Goal: Task Accomplishment & Management: Complete application form

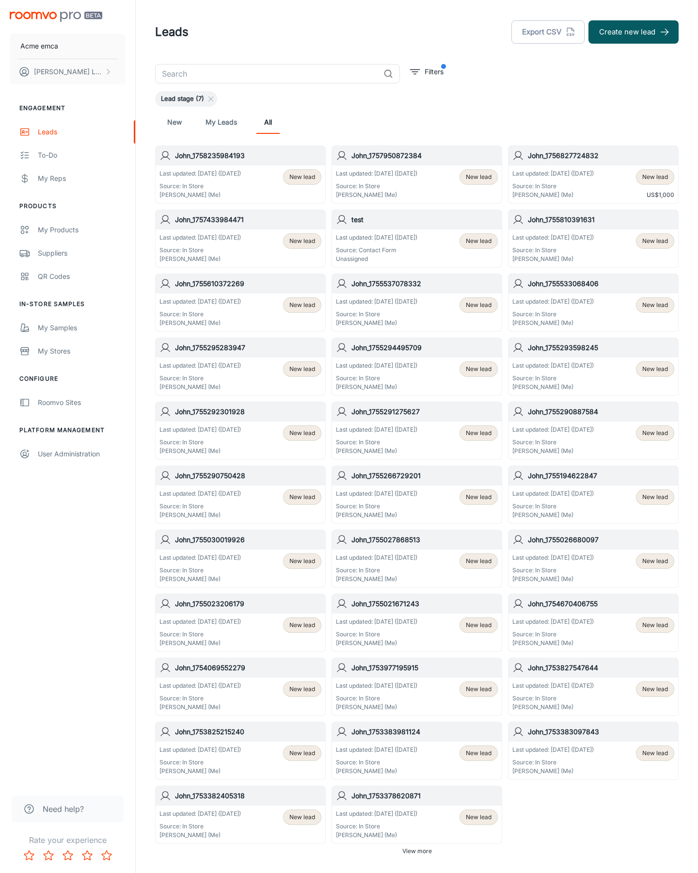
click at [634, 32] on button "Create new lead" at bounding box center [634, 31] width 90 height 23
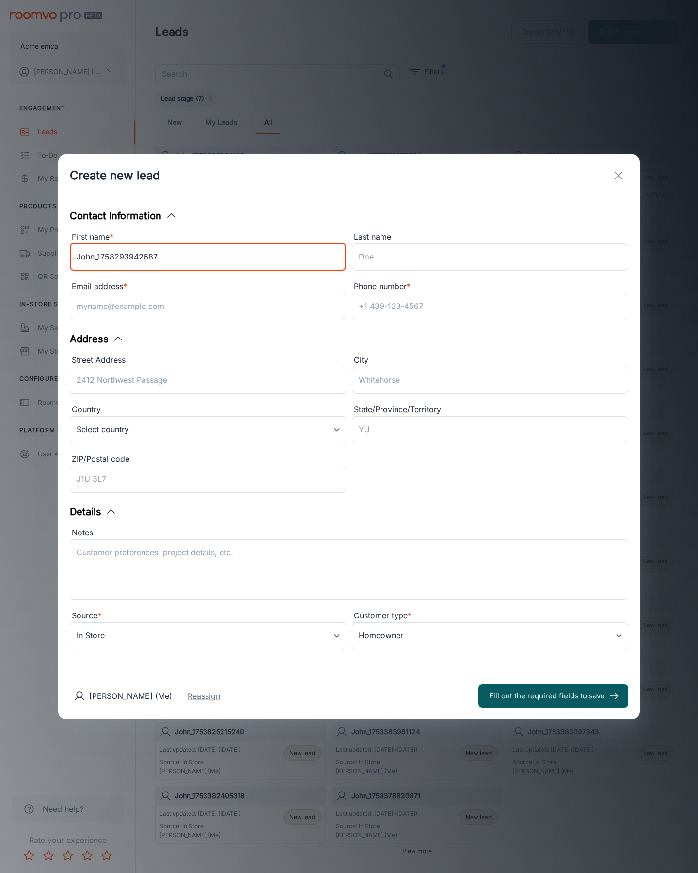
type input "John_1758293942687"
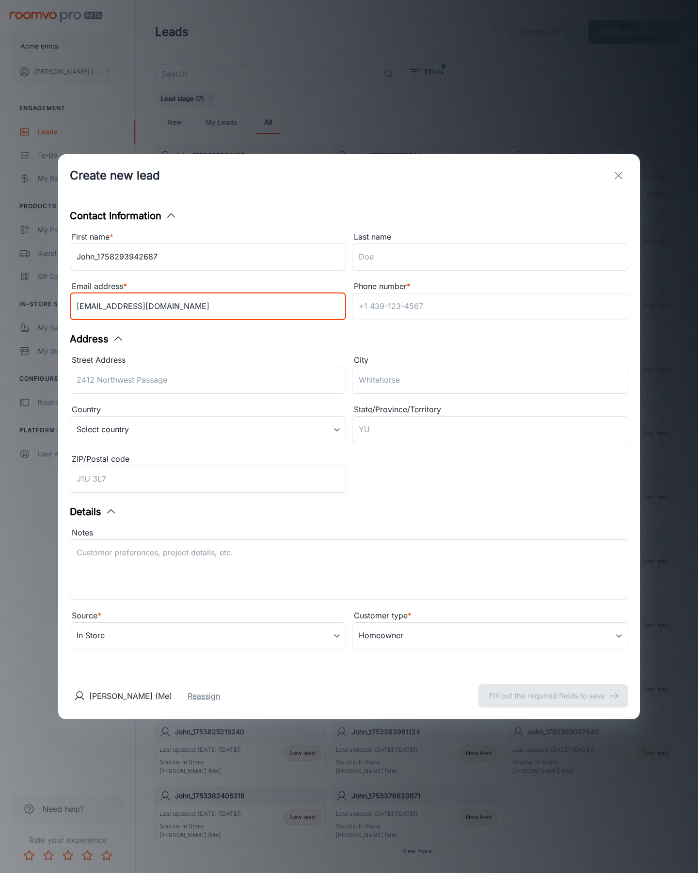
type input "[EMAIL_ADDRESS][DOMAIN_NAME]"
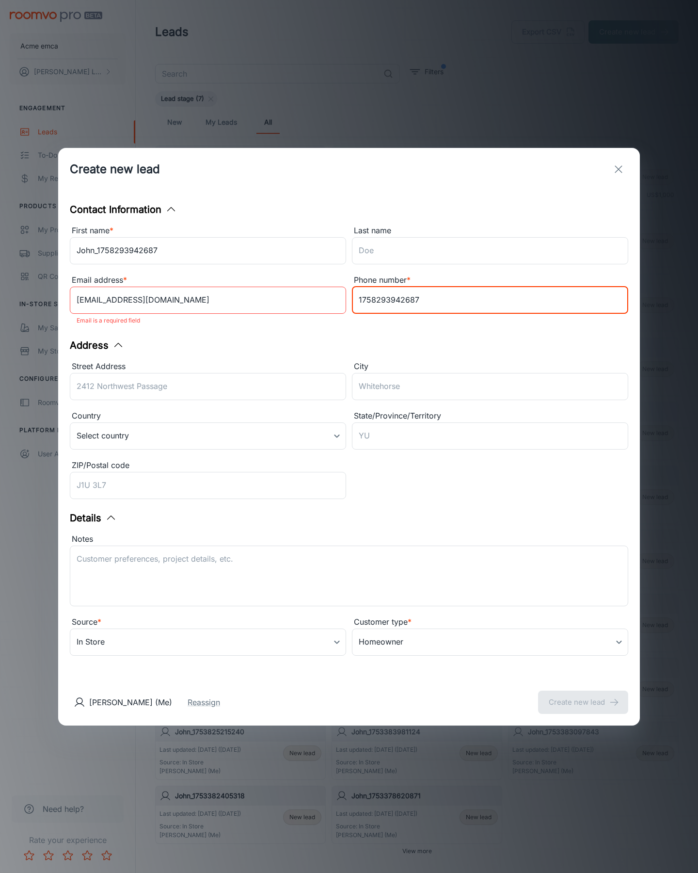
type input "1758293942687"
click at [583, 695] on button "Create new lead" at bounding box center [583, 701] width 90 height 23
